Goal: Task Accomplishment & Management: Complete application form

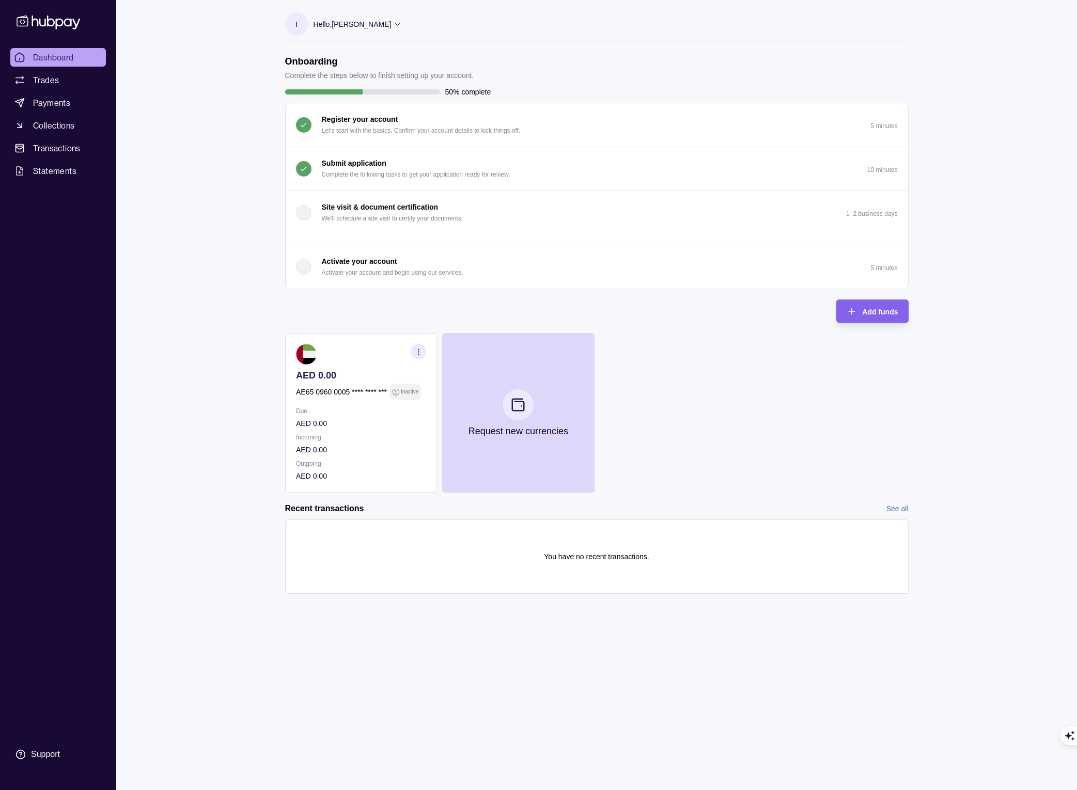
click at [419, 350] on icon "button" at bounding box center [418, 352] width 8 height 8
click at [348, 379] on link "View account details" at bounding box center [347, 377] width 66 height 11
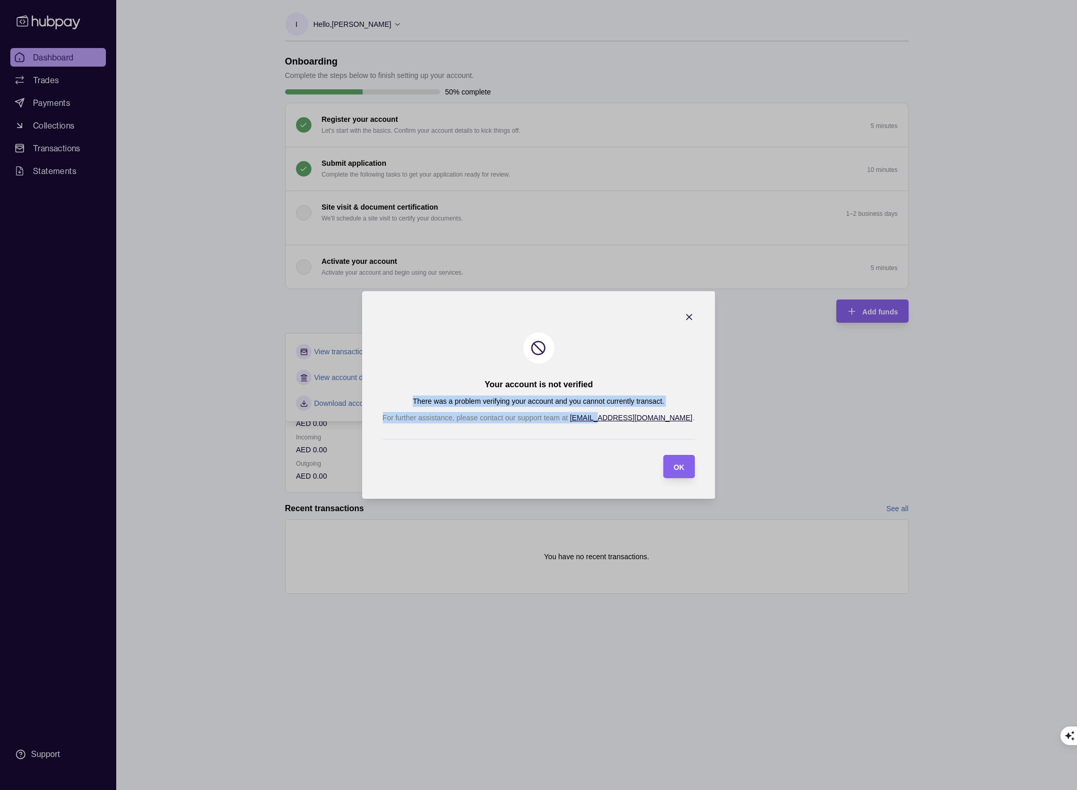
drag, startPoint x: 475, startPoint y: 385, endPoint x: 634, endPoint y: 416, distance: 162.1
click at [634, 416] on section "Your account is not verified There was a problem verifying your account and you…" at bounding box center [538, 395] width 353 height 208
click at [527, 408] on div "There was a problem verifying your account and you cannot currently transact. F…" at bounding box center [539, 410] width 312 height 28
click at [684, 317] on icon "button" at bounding box center [689, 317] width 10 height 10
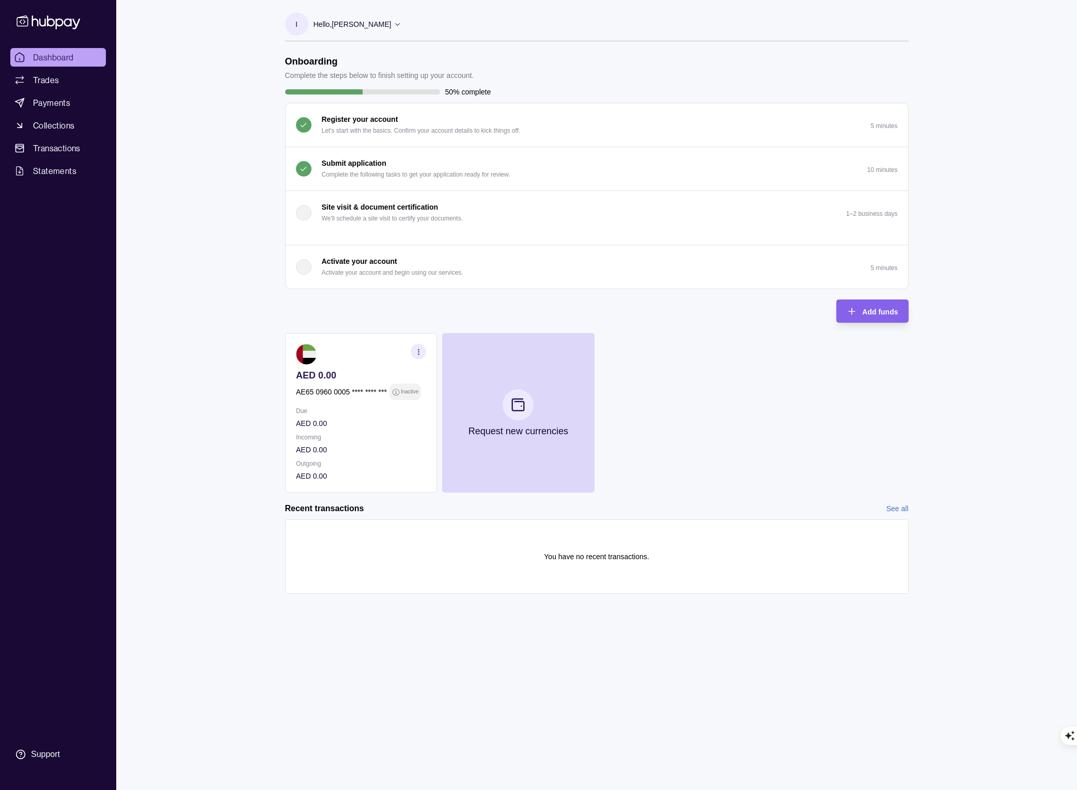
click at [216, 149] on div "Dashboard Trades Payments Collections Transactions Statements Support I Hello, …" at bounding box center [538, 395] width 1077 height 790
click at [554, 183] on button "Submit application Complete the following tasks to get your application ready f…" at bounding box center [597, 168] width 622 height 43
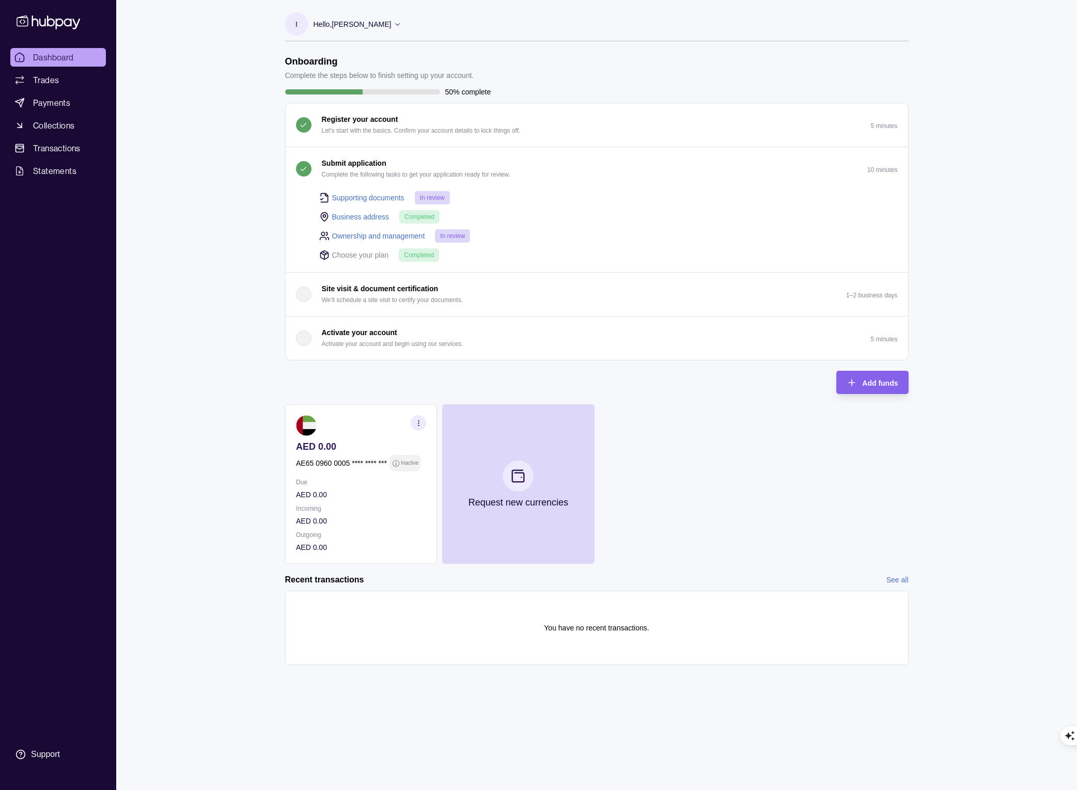
click at [388, 461] on div "AE65 0960 0005 **** **** *** Inactive" at bounding box center [361, 463] width 130 height 17
click at [263, 440] on div "Dashboard Trades Payments Collections Transactions Statements Support I Hello, …" at bounding box center [538, 395] width 1077 height 790
click at [56, 78] on span "Trades" at bounding box center [46, 80] width 26 height 12
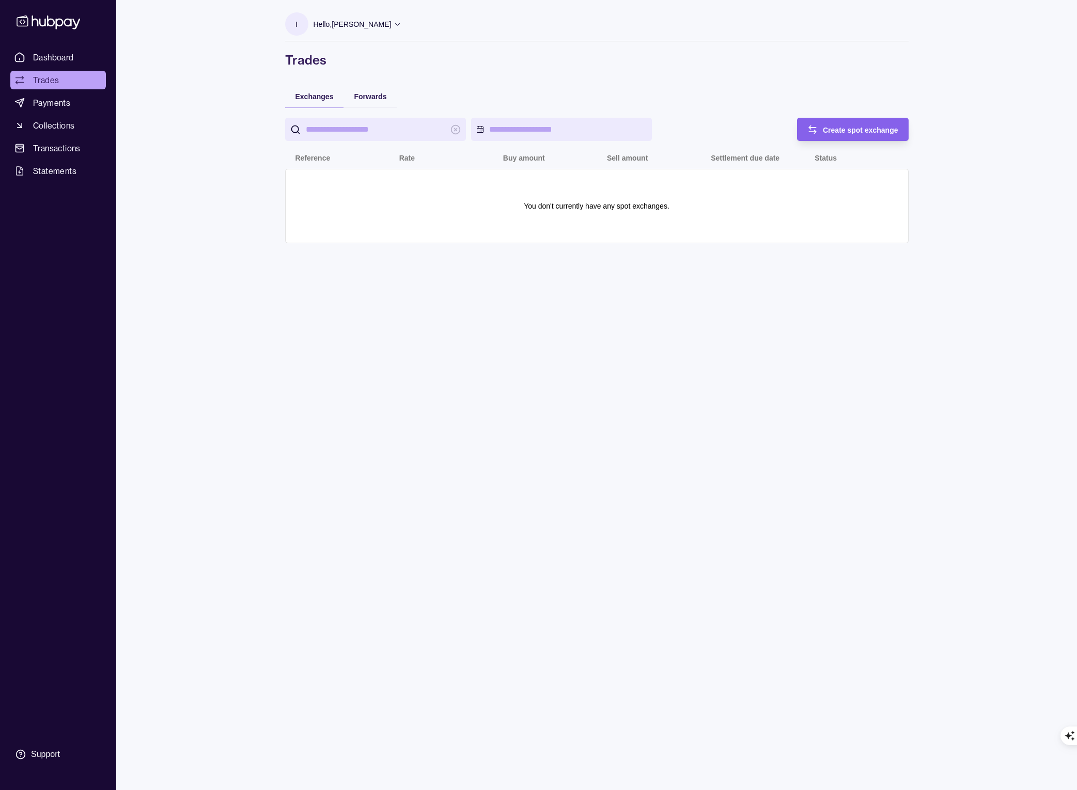
click at [55, 22] on icon at bounding box center [49, 22] width 64 height 14
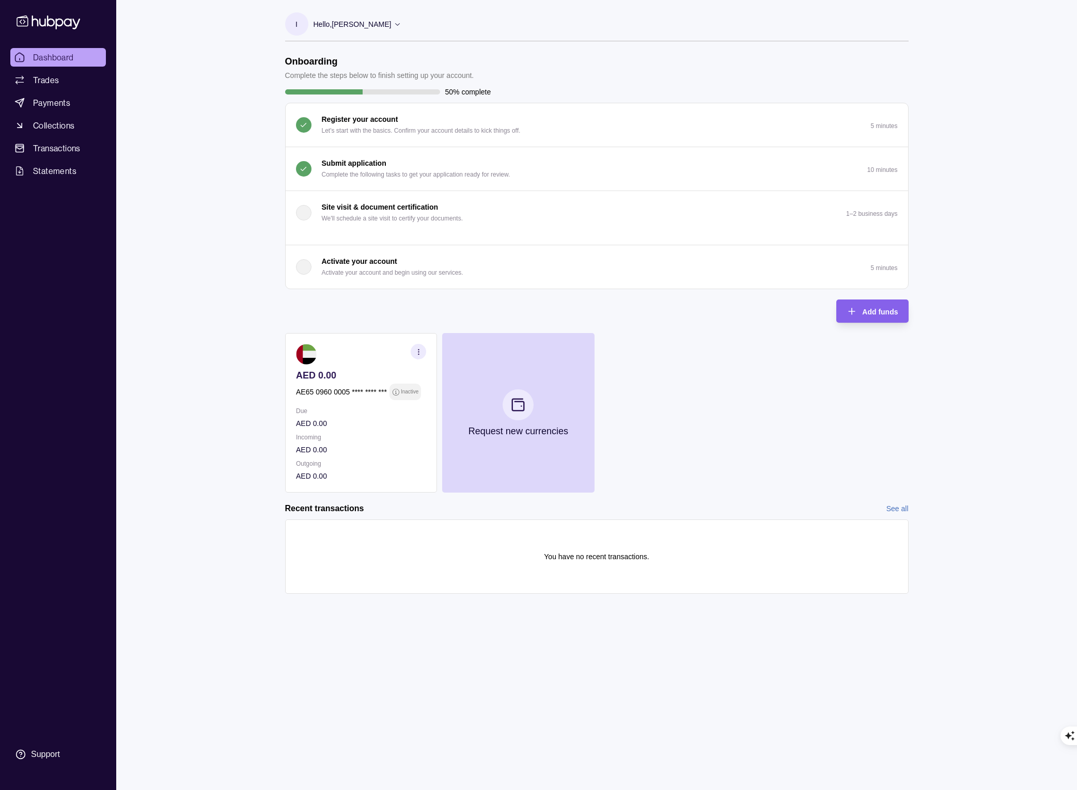
click at [327, 272] on p "Activate your account and begin using our services." at bounding box center [393, 272] width 142 height 11
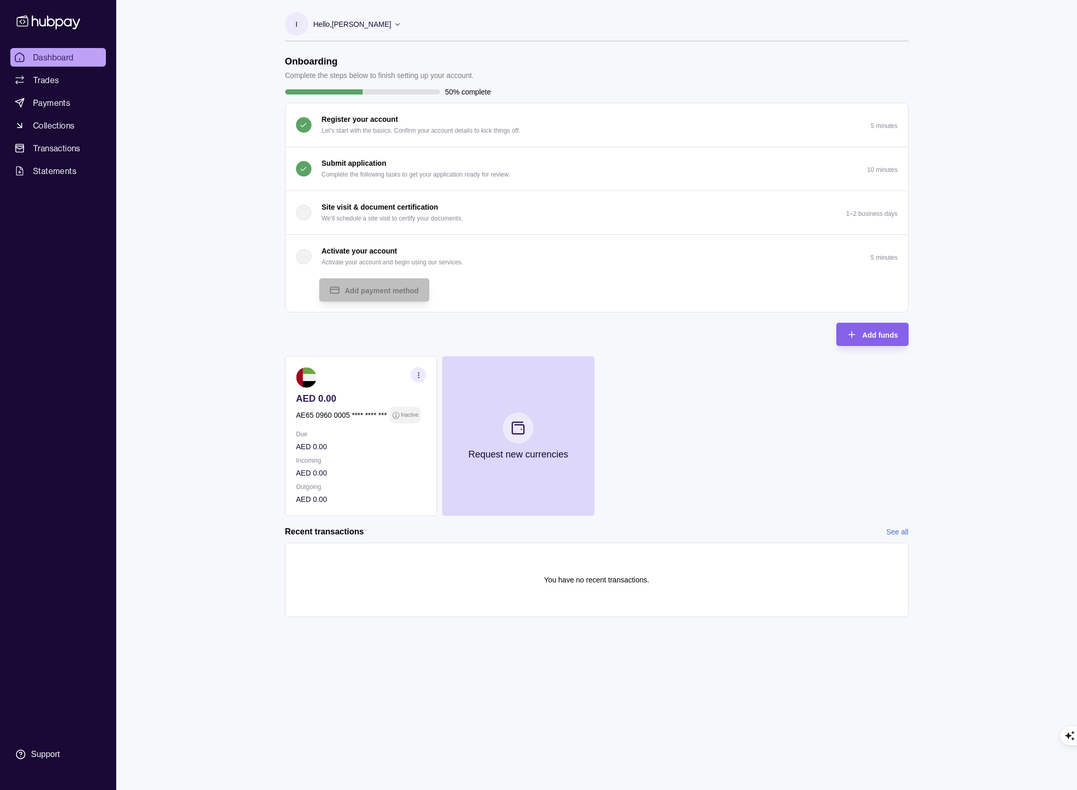
click at [366, 255] on p "Activate your account" at bounding box center [359, 250] width 75 height 11
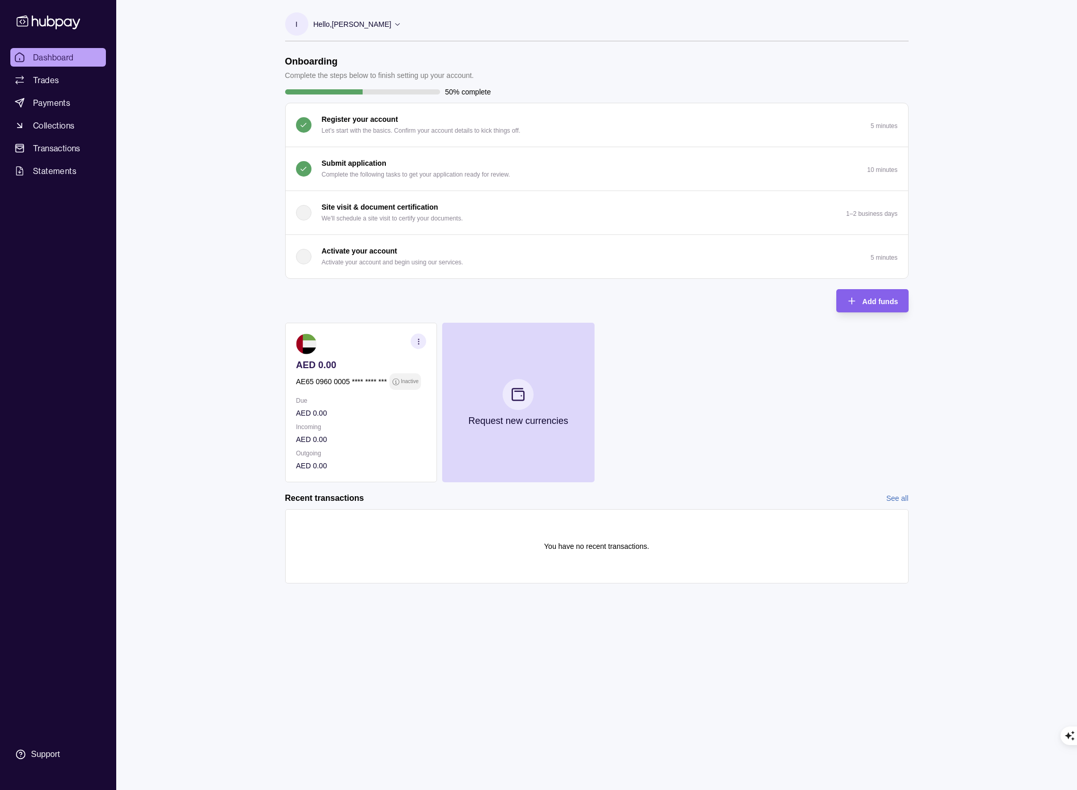
click at [354, 256] on p "Activate your account" at bounding box center [359, 250] width 75 height 11
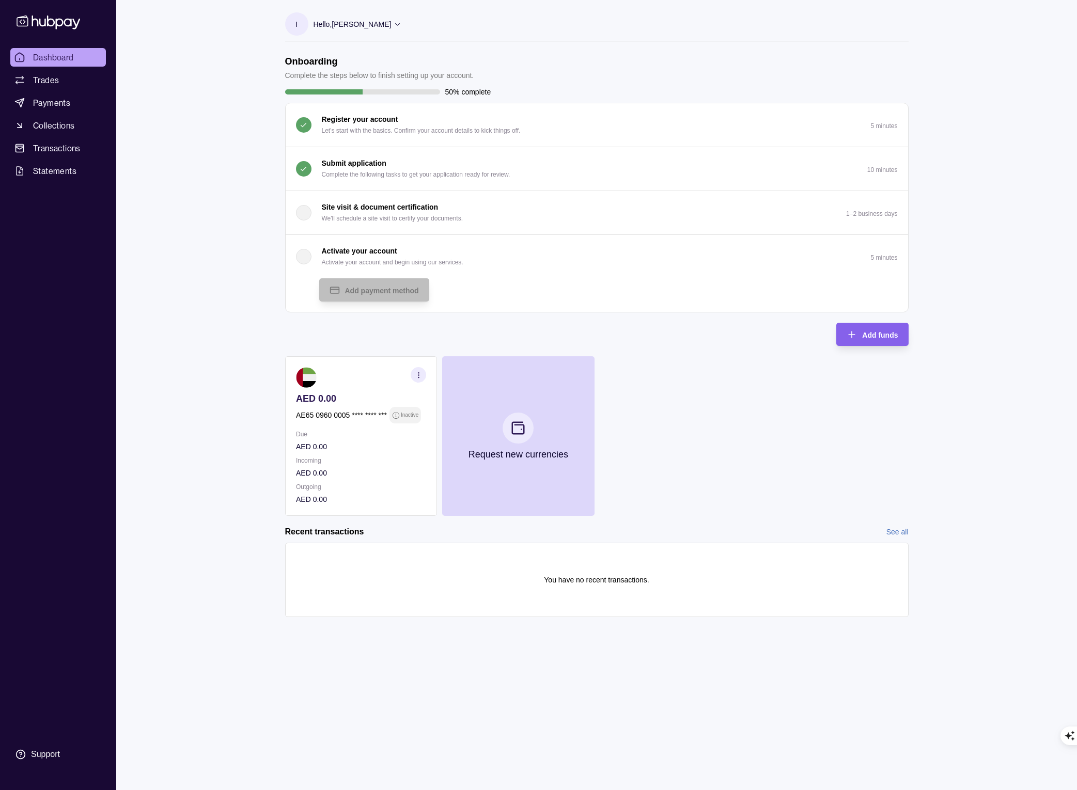
click at [354, 256] on p "Activate your account" at bounding box center [359, 250] width 75 height 11
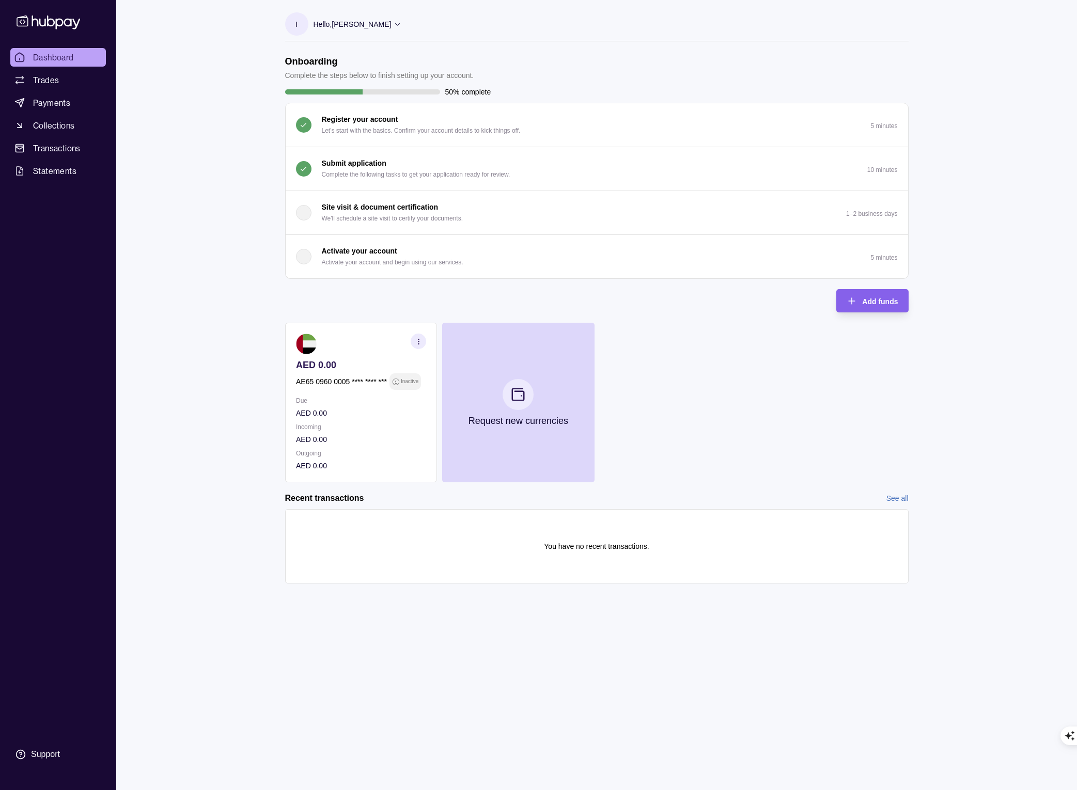
click at [245, 202] on div "Dashboard Trades Payments Collections Transactions Statements Support I Hello, …" at bounding box center [538, 395] width 1077 height 790
